Goal: Navigation & Orientation: Find specific page/section

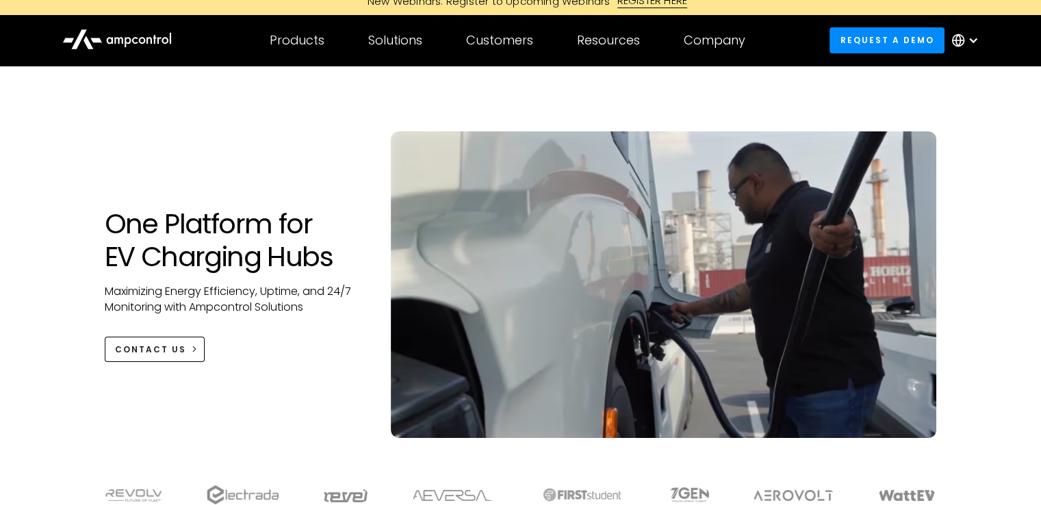
scroll to position [16, 0]
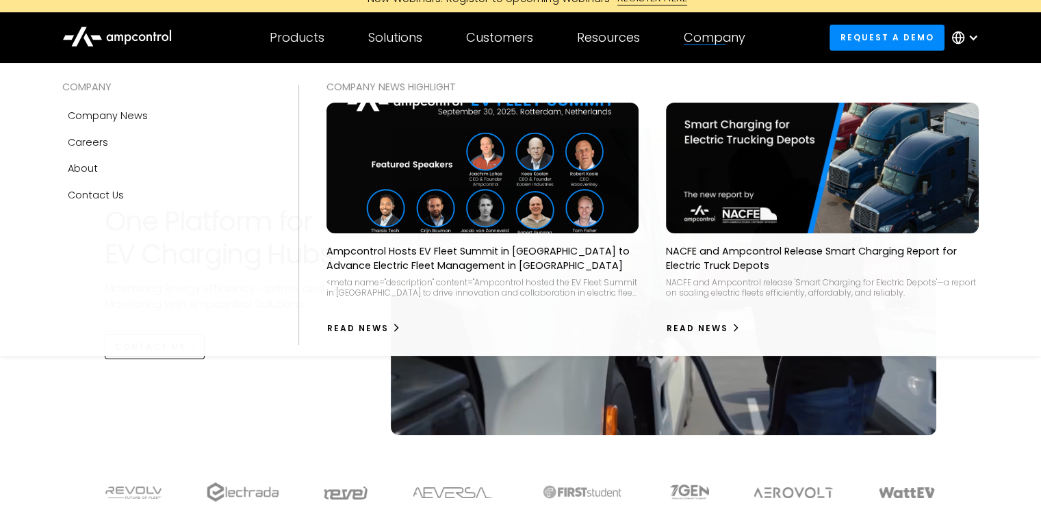
click at [709, 43] on div "Company" at bounding box center [715, 37] width 62 height 15
click at [94, 177] on link "About" at bounding box center [166, 168] width 209 height 26
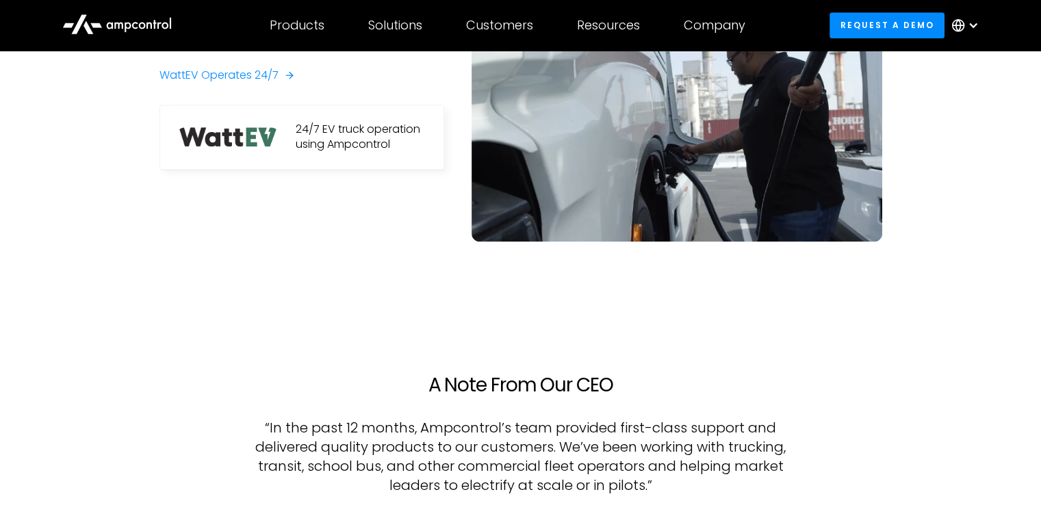
scroll to position [881, 0]
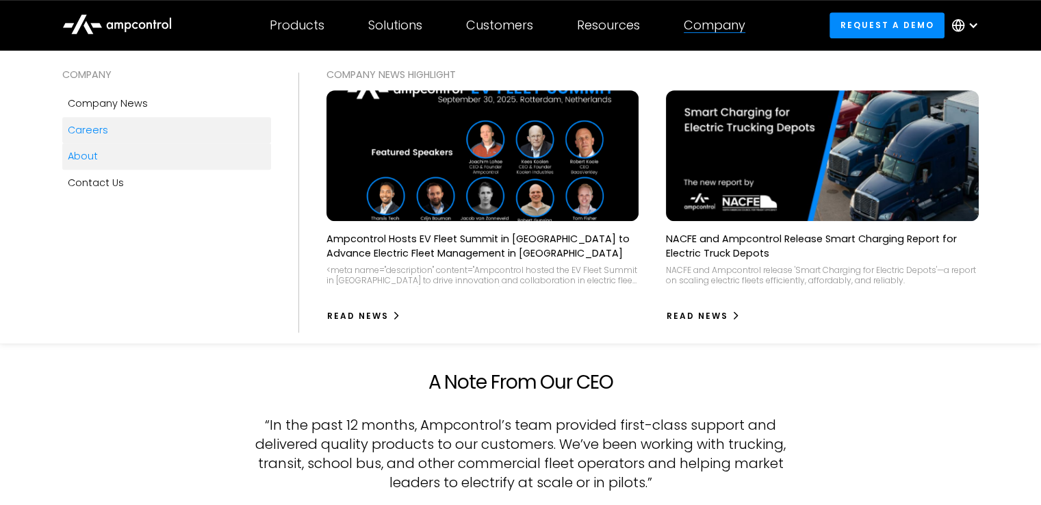
click at [75, 140] on link "Careers" at bounding box center [166, 130] width 209 height 26
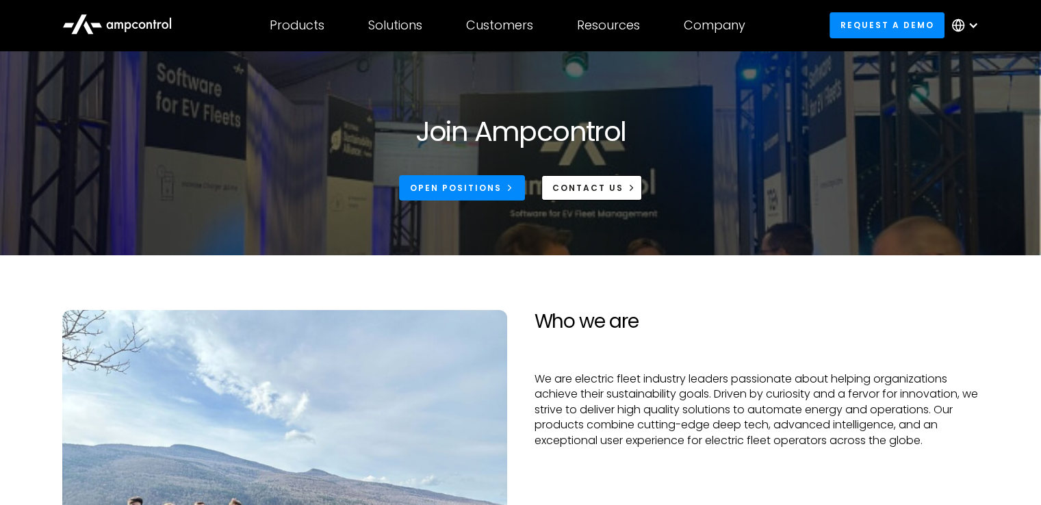
scroll to position [8, 0]
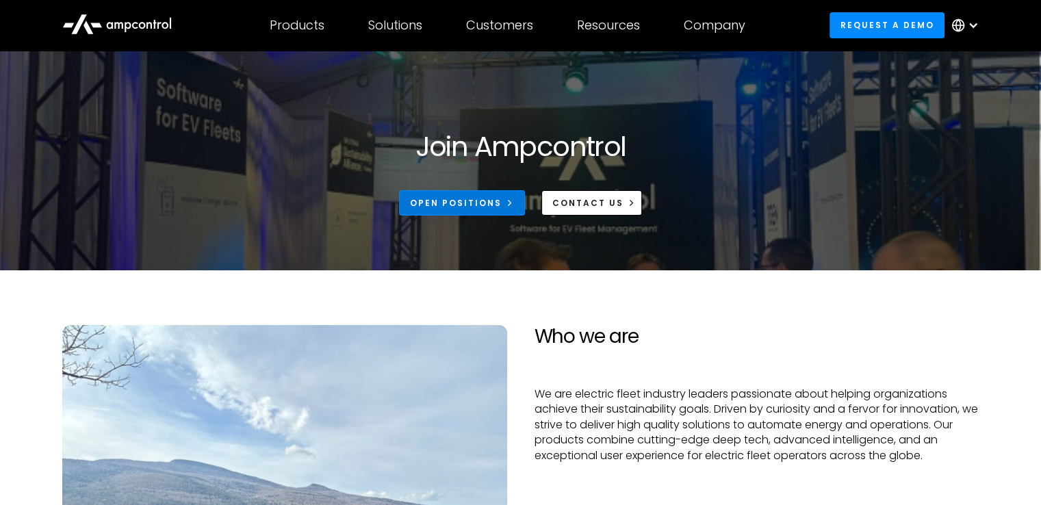
click at [466, 202] on div "Open Positions" at bounding box center [456, 203] width 92 height 12
